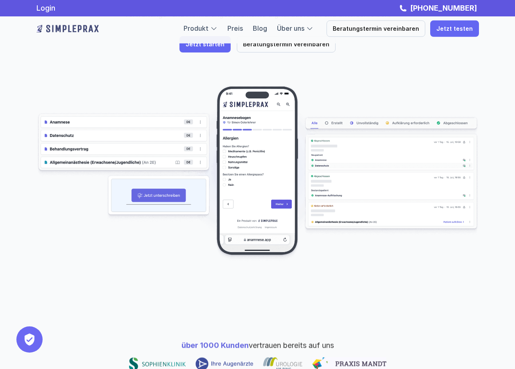
scroll to position [164, 0]
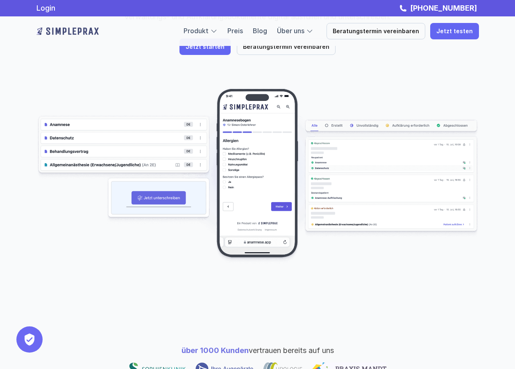
click at [271, 153] on img at bounding box center [257, 176] width 443 height 176
click at [279, 177] on img at bounding box center [257, 176] width 443 height 176
click at [448, 33] on p "Jetzt testen" at bounding box center [454, 31] width 36 height 7
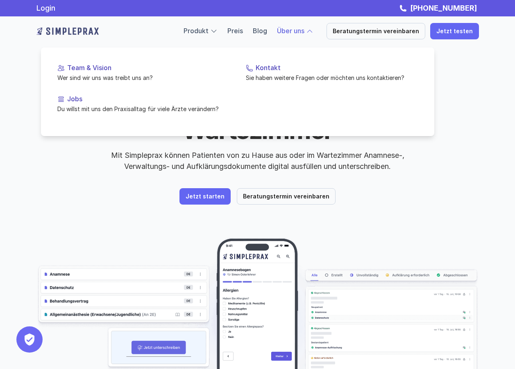
scroll to position [0, 0]
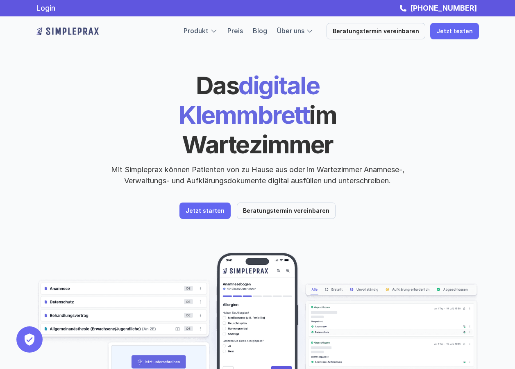
click at [66, 257] on img at bounding box center [257, 340] width 443 height 176
click at [193, 202] on link "Jetzt starten" at bounding box center [205, 210] width 51 height 16
